Goal: Task Accomplishment & Management: Manage account settings

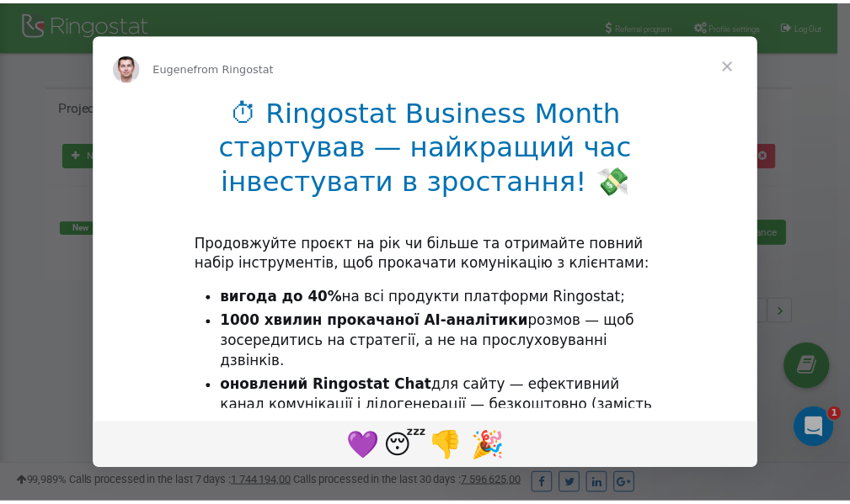
scroll to position [252, 0]
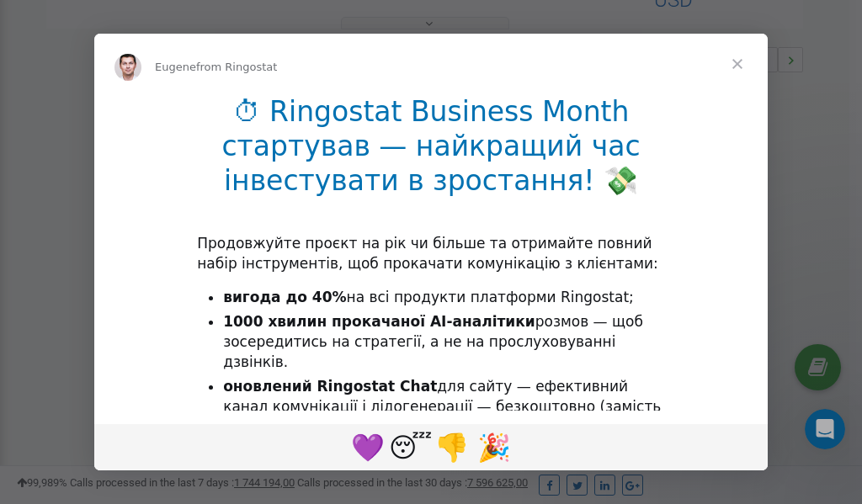
click at [736, 60] on span "Close" at bounding box center [737, 64] width 61 height 61
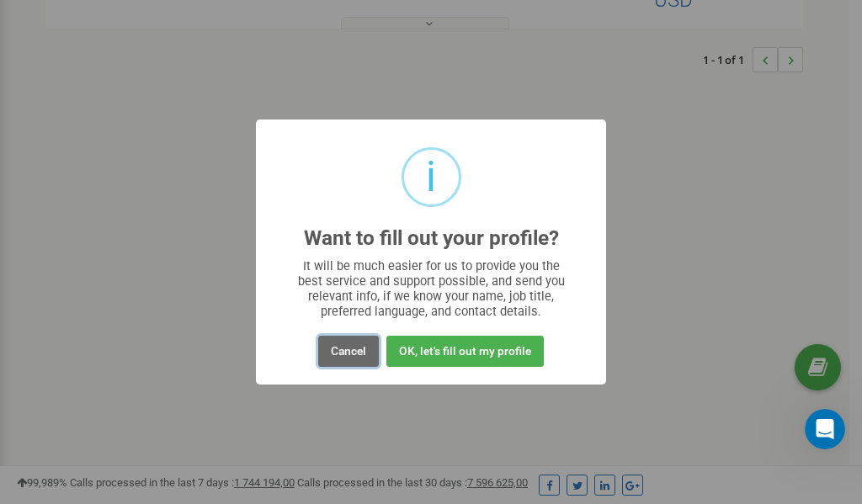
click at [339, 352] on button "Cancel" at bounding box center [348, 351] width 61 height 31
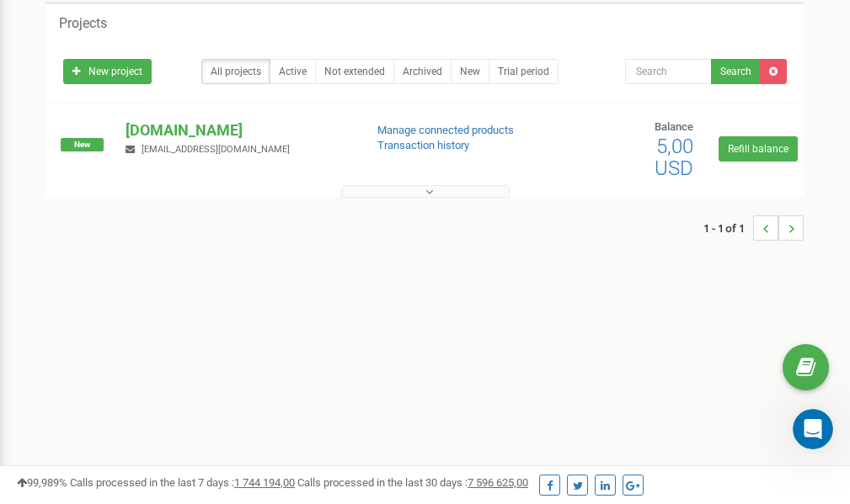
scroll to position [0, 0]
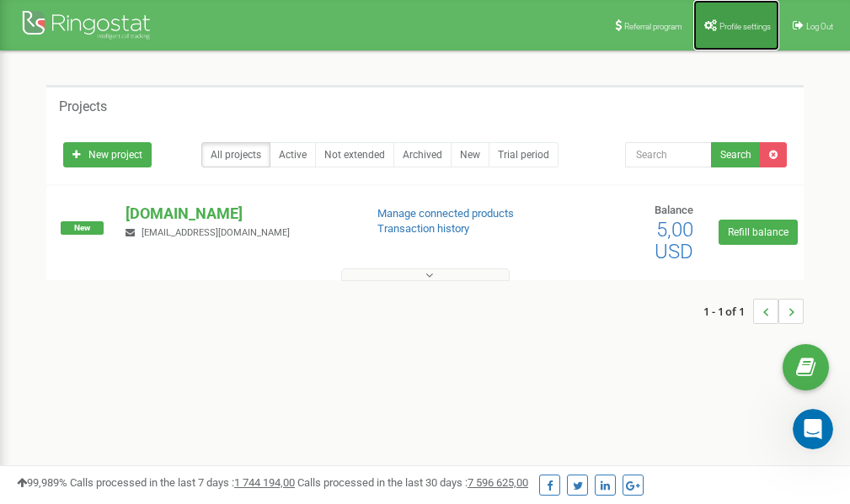
click at [729, 24] on span "Profile settings" at bounding box center [744, 26] width 51 height 9
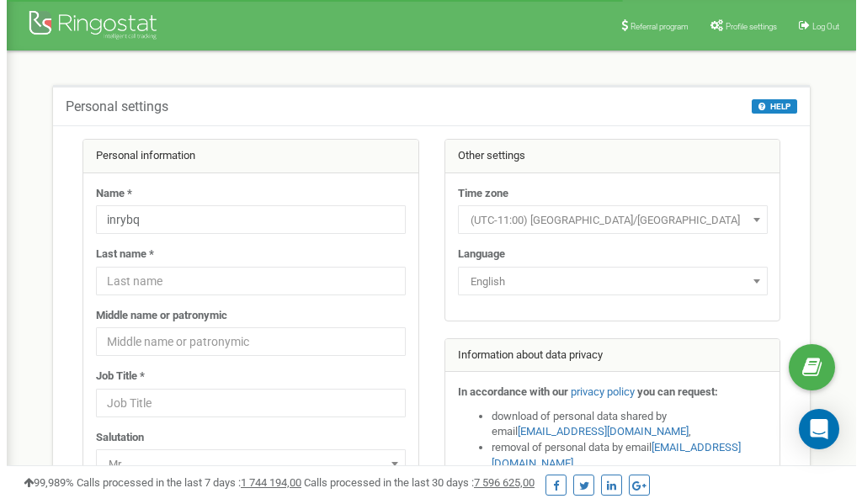
scroll to position [84, 0]
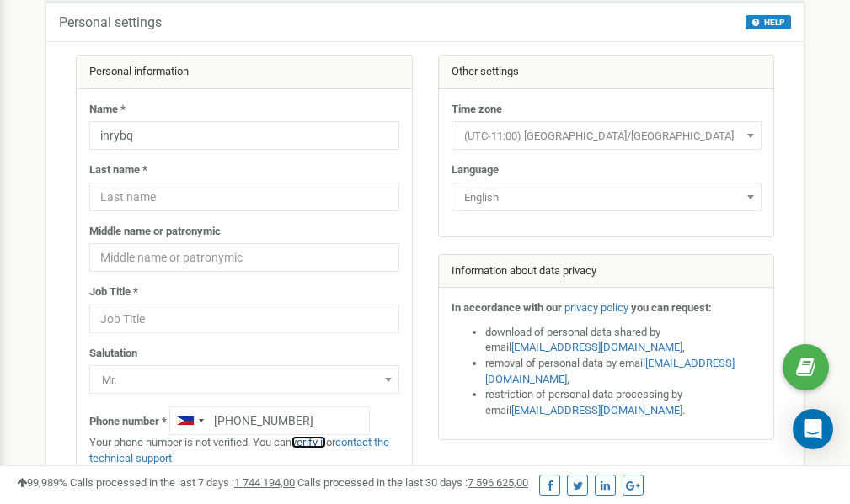
click at [320, 445] on link "verify it" at bounding box center [308, 442] width 35 height 13
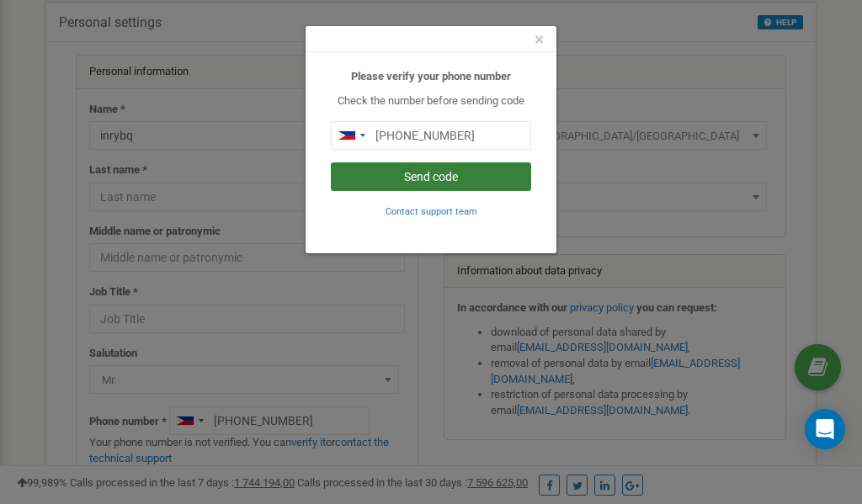
click at [449, 177] on button "Send code" at bounding box center [431, 177] width 200 height 29
